Goal: Task Accomplishment & Management: Manage account settings

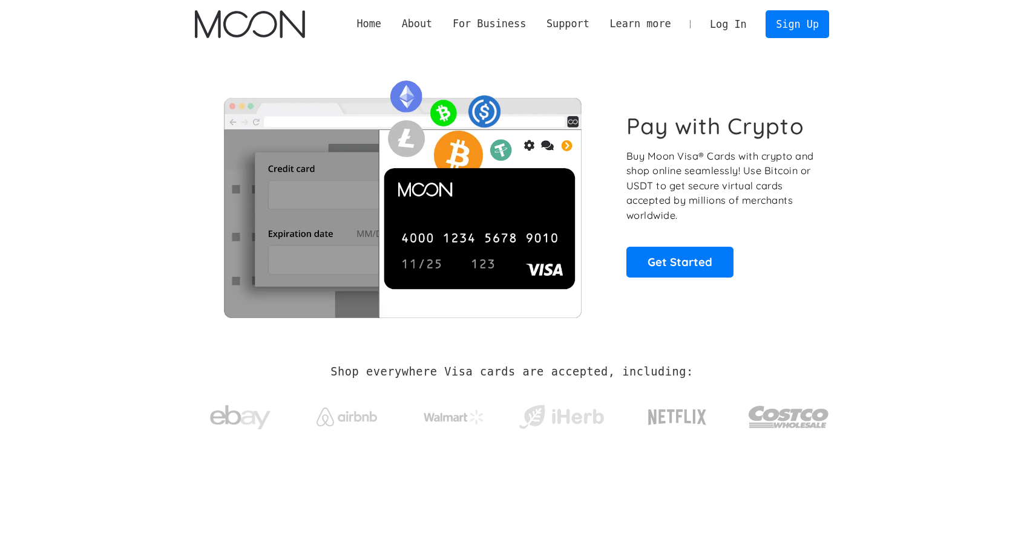
click at [750, 24] on link "Log In" at bounding box center [727, 24] width 57 height 27
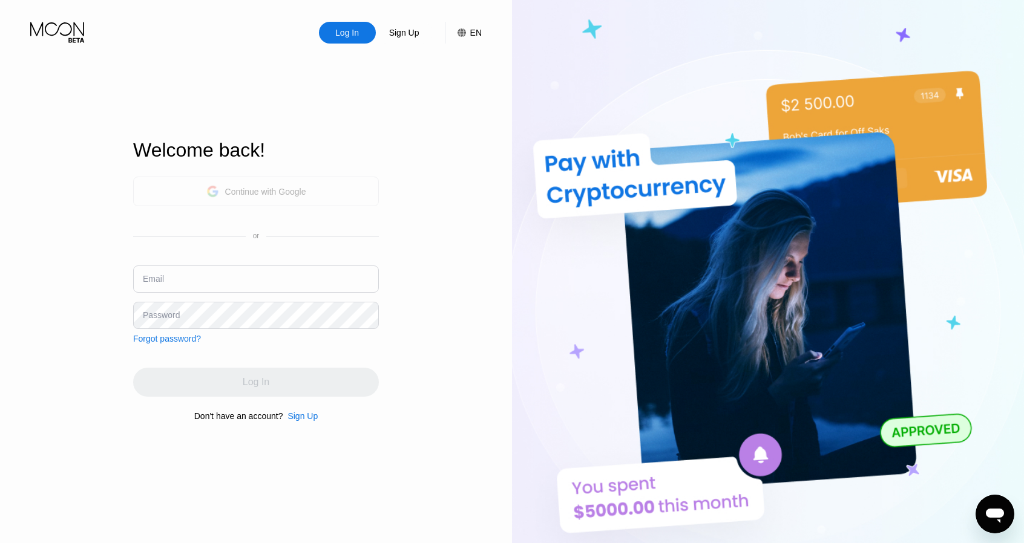
click at [276, 192] on div "Continue with Google" at bounding box center [265, 192] width 81 height 10
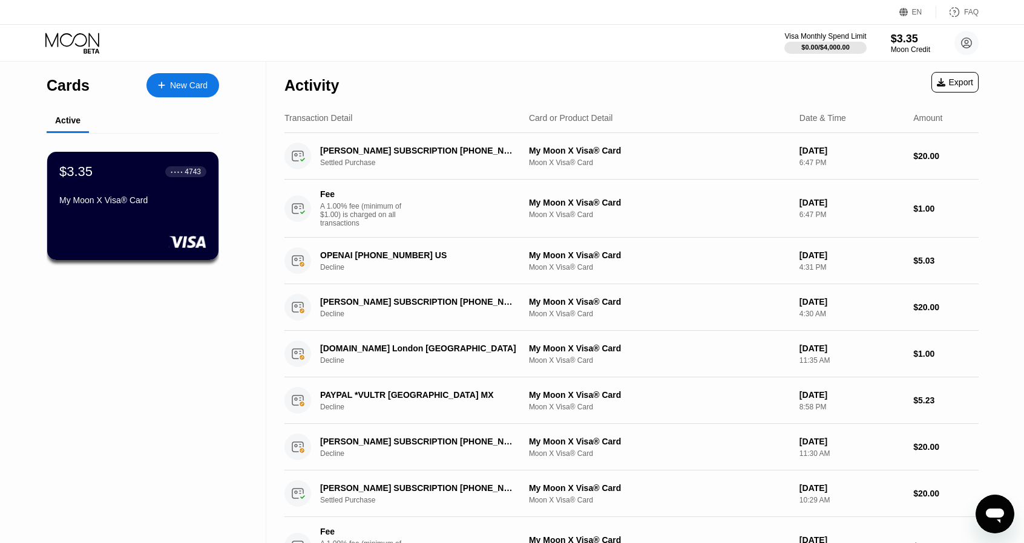
click at [887, 44] on div "Visa Monthly Spend Limit $0.00 / $4,000.00 $3.35 Moon Credit ri Le [EMAIL_ADDRE…" at bounding box center [881, 43] width 194 height 24
click at [824, 44] on div "$0.00 / $4,000.00" at bounding box center [824, 47] width 49 height 7
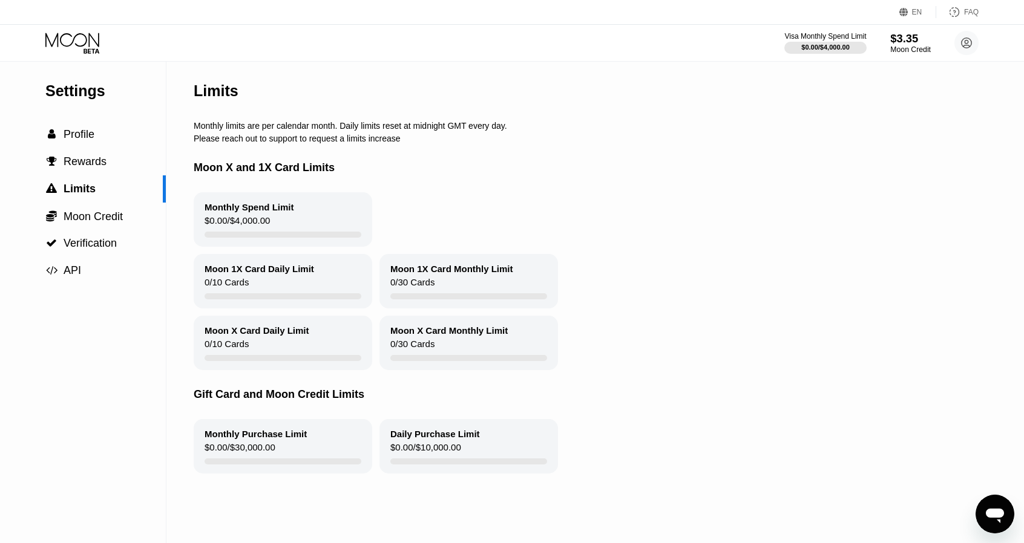
click at [907, 37] on div "$3.35" at bounding box center [910, 38] width 41 height 13
